Goal: Task Accomplishment & Management: Manage account settings

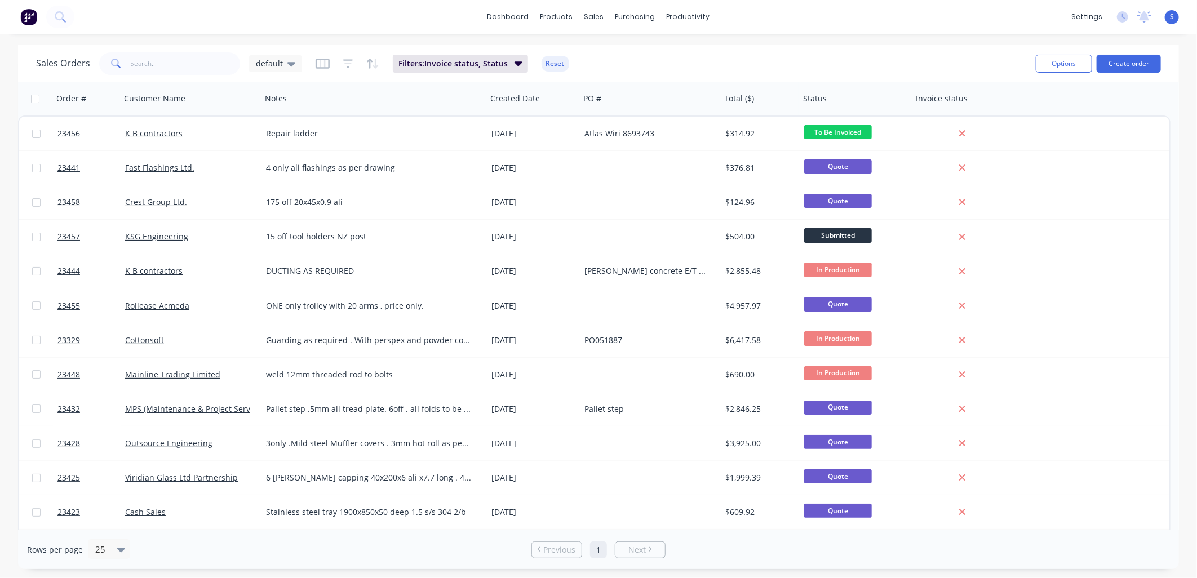
click at [145, 132] on link "K B contractors" at bounding box center [154, 133] width 58 height 11
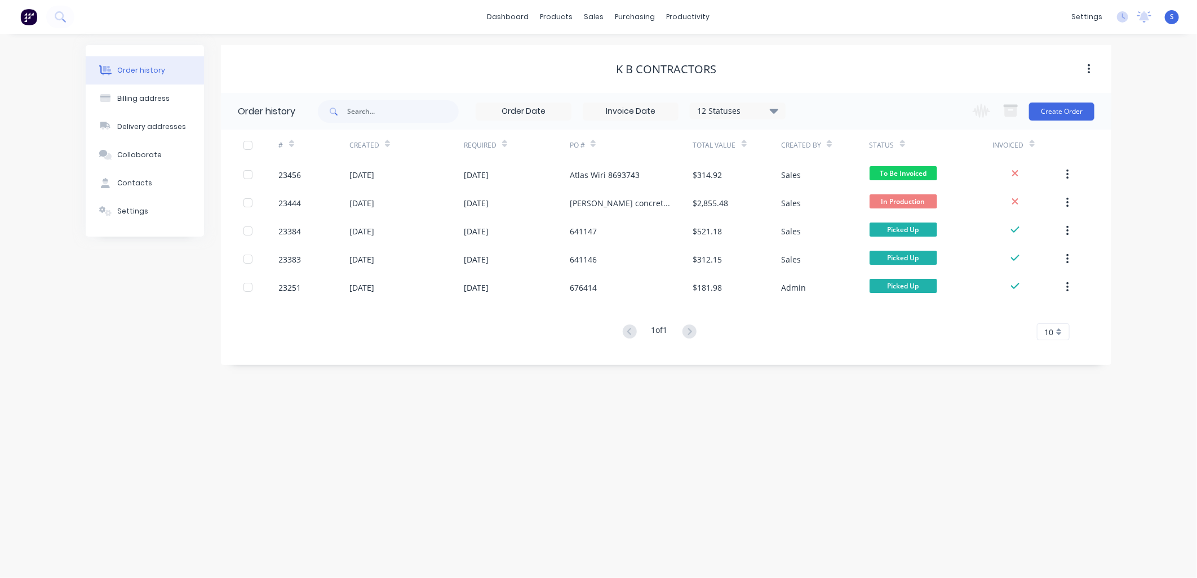
click at [333, 179] on div "23456" at bounding box center [314, 175] width 70 height 28
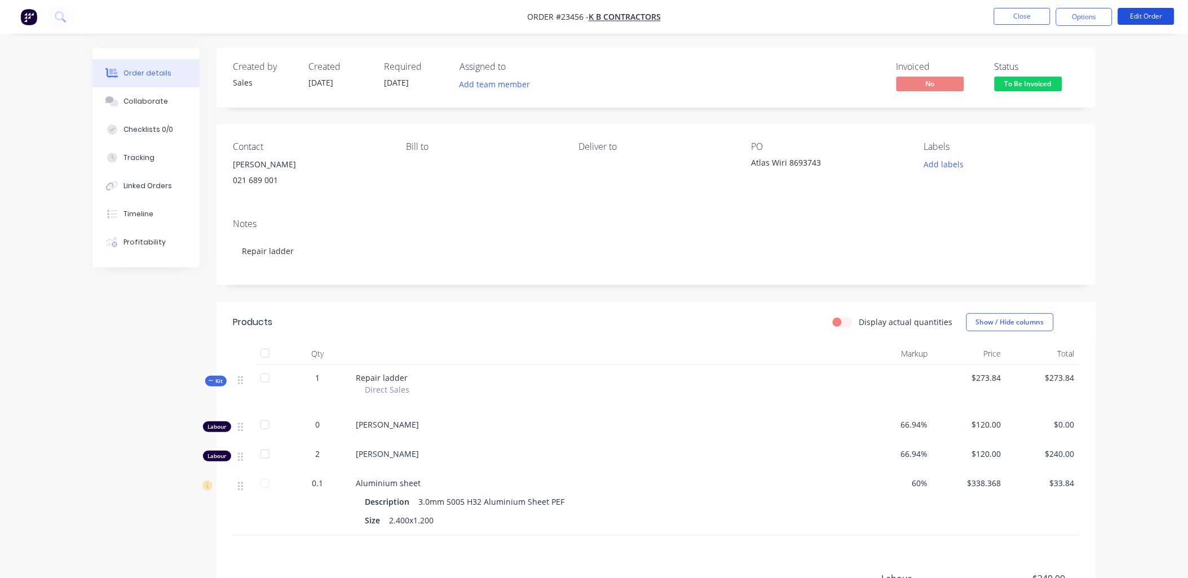
click at [1146, 14] on button "Edit Order" at bounding box center [1146, 16] width 56 height 17
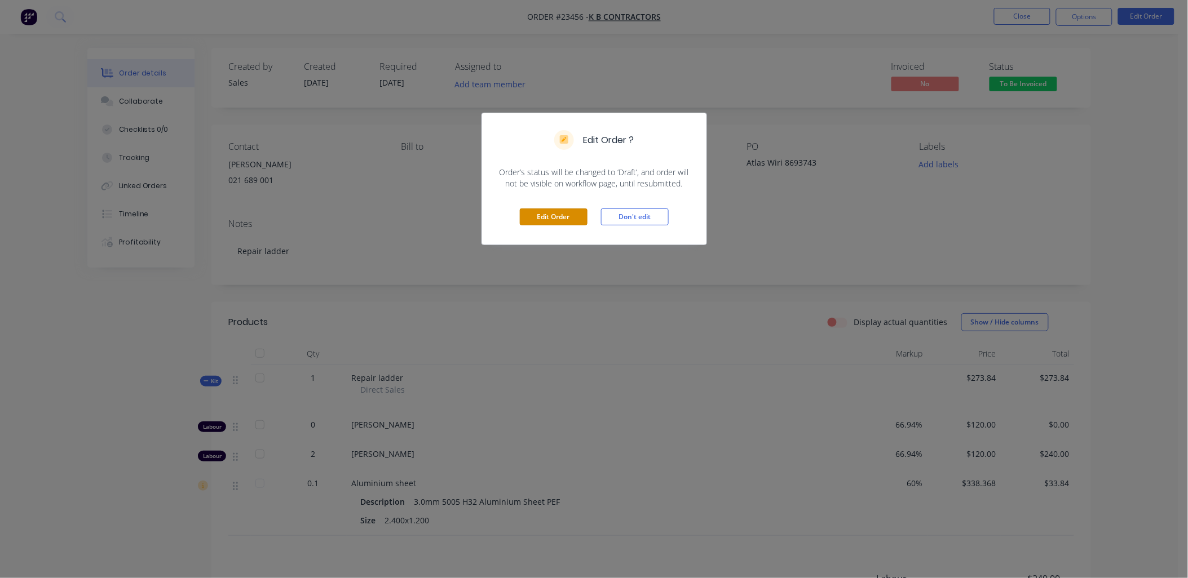
click at [547, 214] on button "Edit Order" at bounding box center [554, 217] width 68 height 17
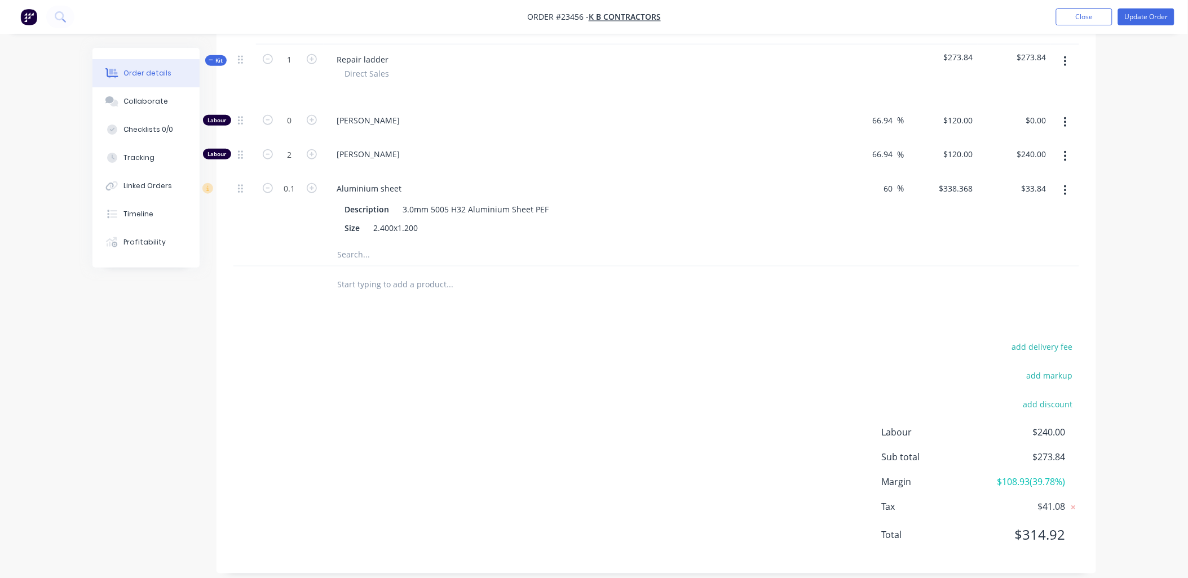
scroll to position [375, 0]
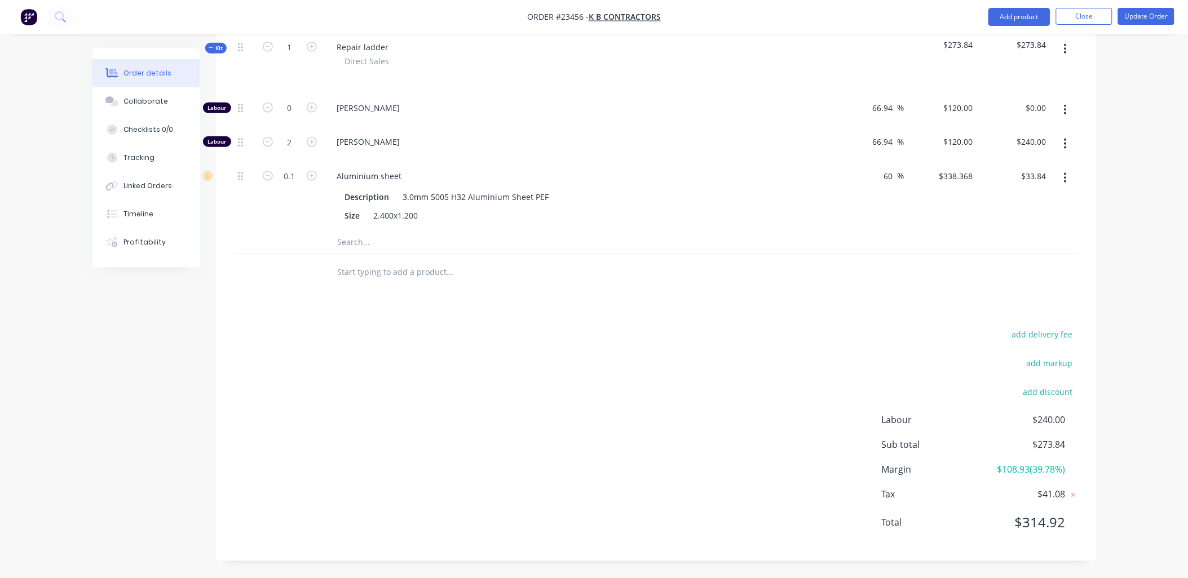
click at [267, 139] on icon "button" at bounding box center [268, 142] width 10 height 10
type input "1"
type input "$120.00"
click at [1149, 15] on button "Update Order" at bounding box center [1146, 16] width 56 height 17
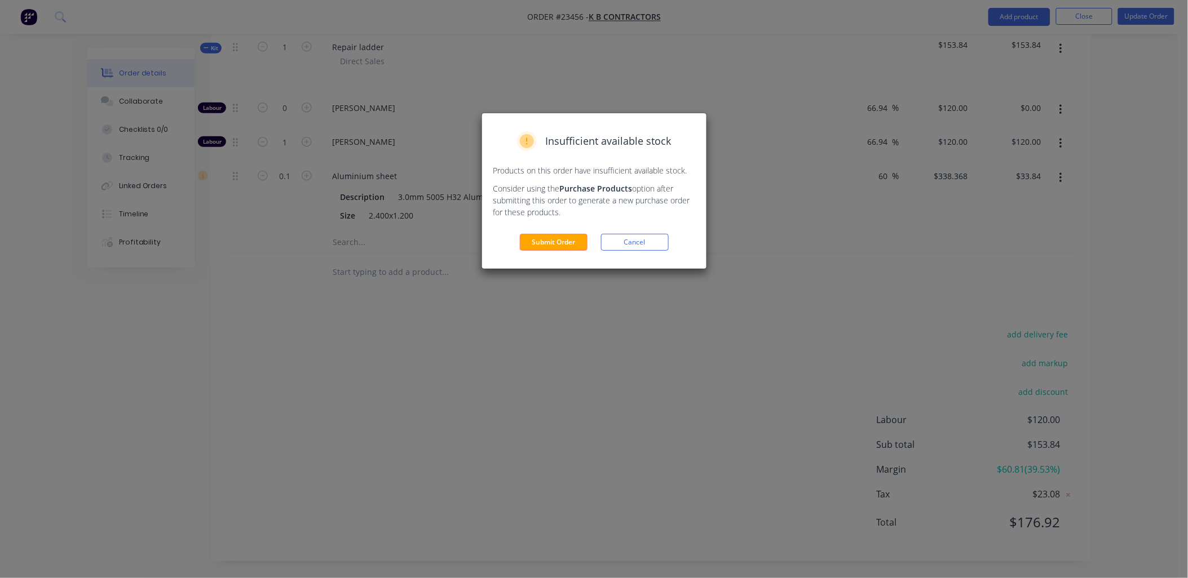
click at [568, 240] on button "Submit Order" at bounding box center [554, 242] width 68 height 17
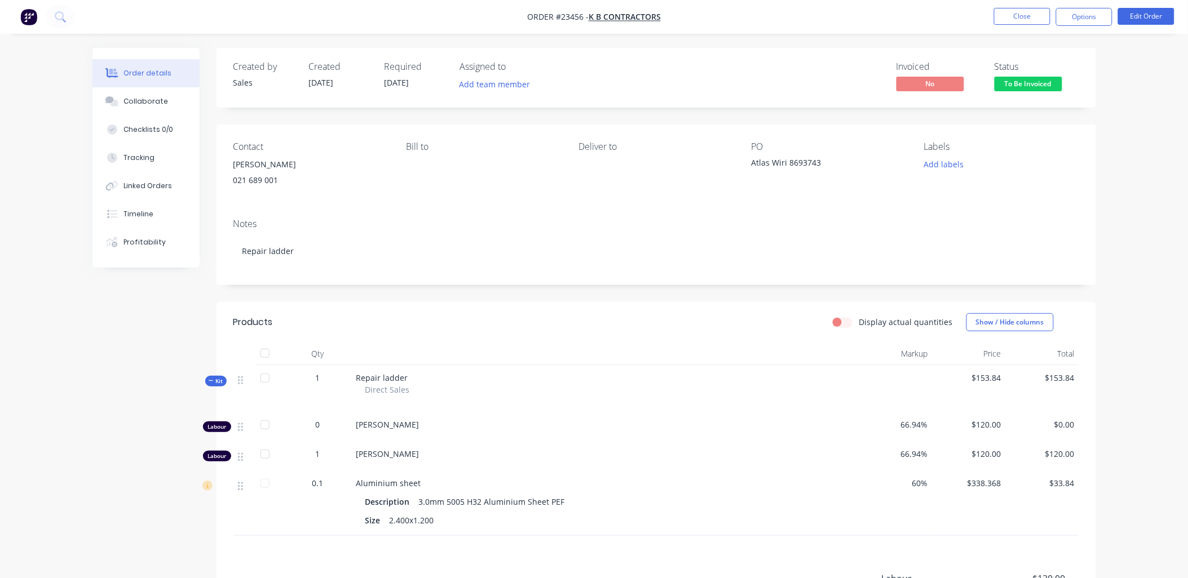
click at [1089, 14] on button "Options" at bounding box center [1084, 17] width 56 height 18
click at [1043, 136] on div "Work Order" at bounding box center [1050, 136] width 104 height 16
click at [1062, 111] on div "Without pricing" at bounding box center [1050, 113] width 104 height 16
click at [1023, 12] on button "Close" at bounding box center [1022, 16] width 56 height 17
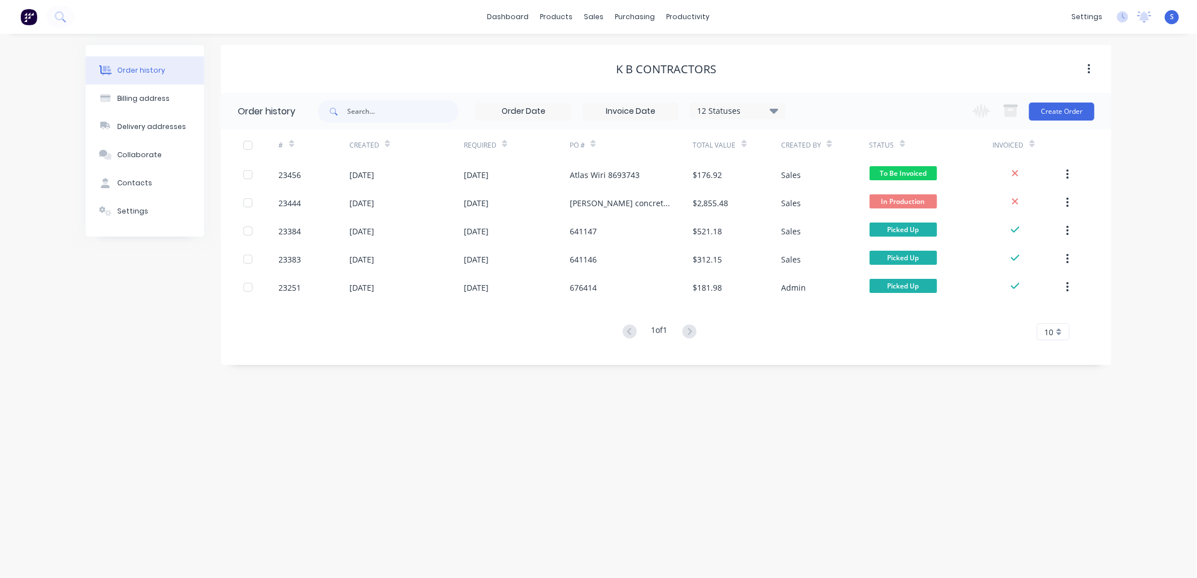
click at [332, 173] on div "23456" at bounding box center [314, 175] width 70 height 28
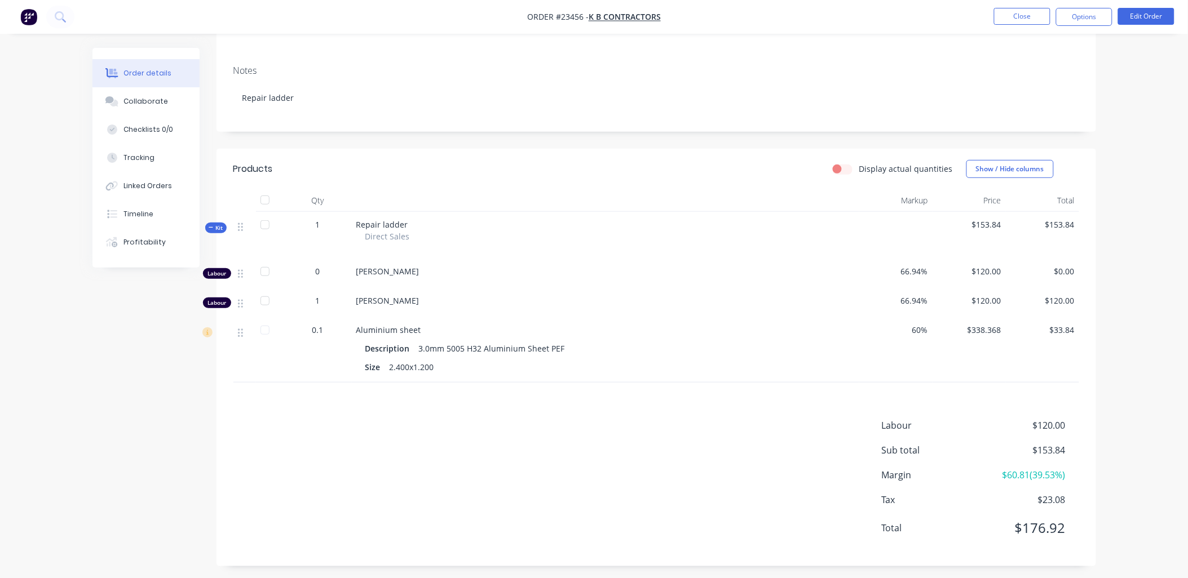
scroll to position [161, 0]
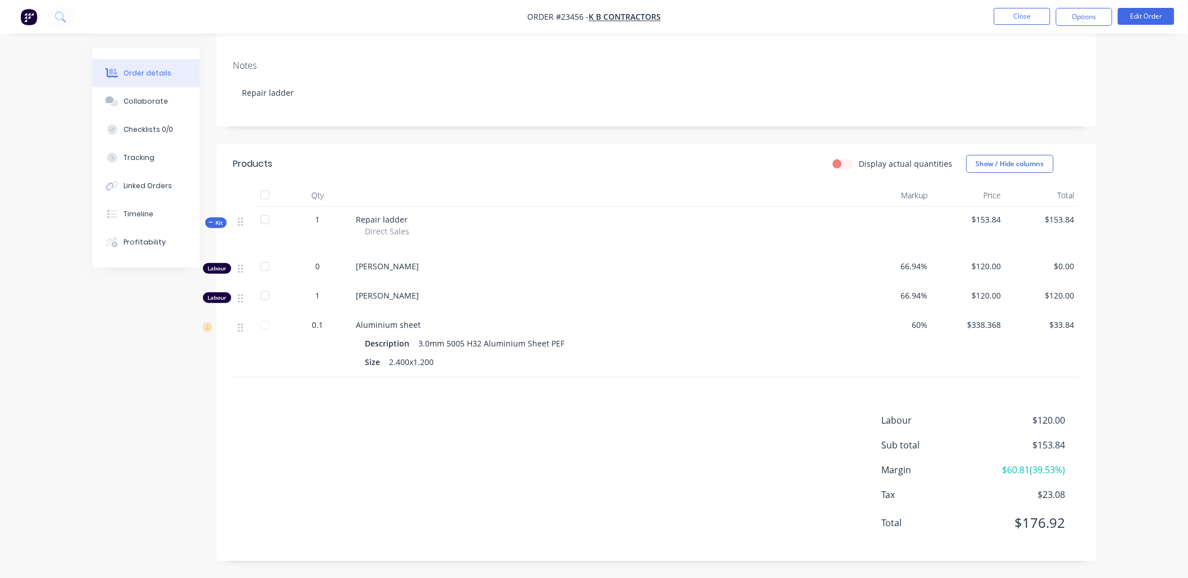
click at [1017, 15] on button "Close" at bounding box center [1022, 16] width 56 height 17
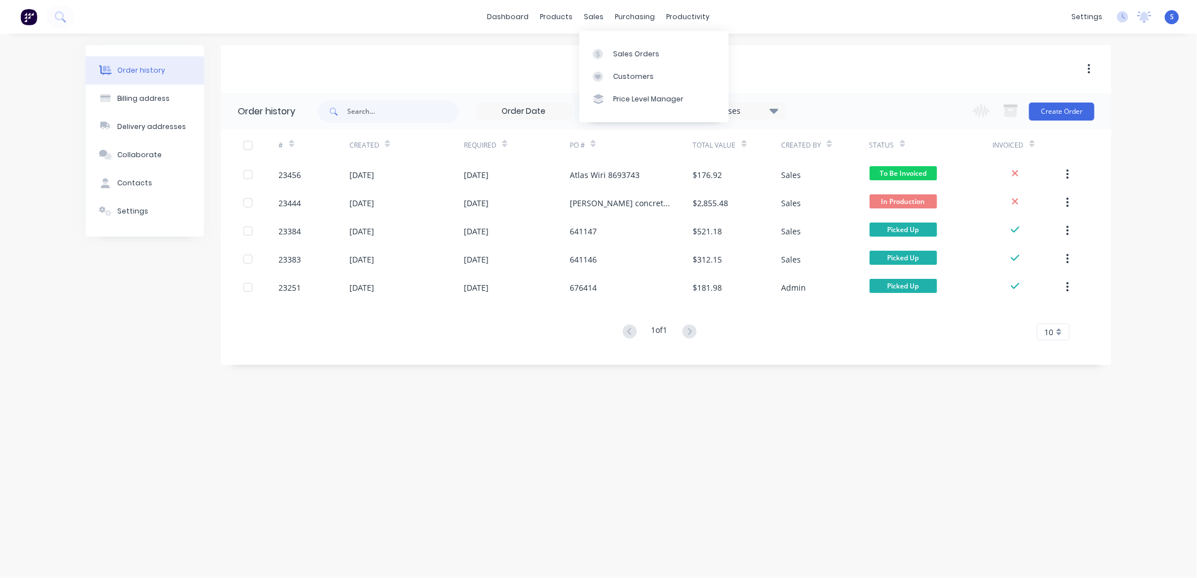
click at [607, 54] on div at bounding box center [601, 54] width 17 height 10
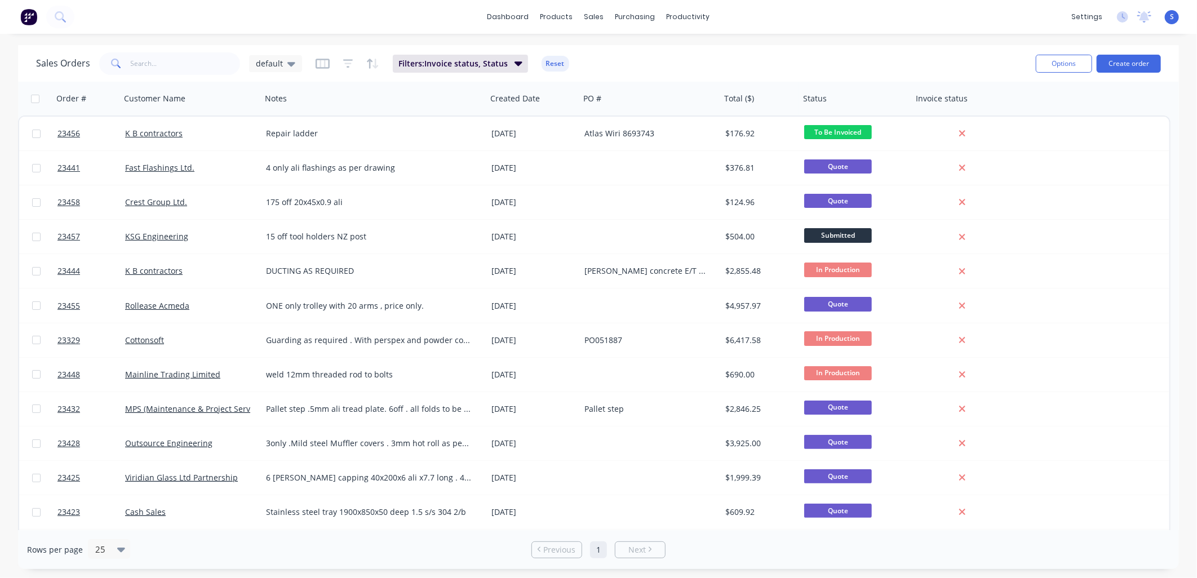
click at [664, 70] on div "Sales Orders default Filters: Invoice status, Status Reset" at bounding box center [531, 64] width 991 height 28
